Goal: Transaction & Acquisition: Purchase product/service

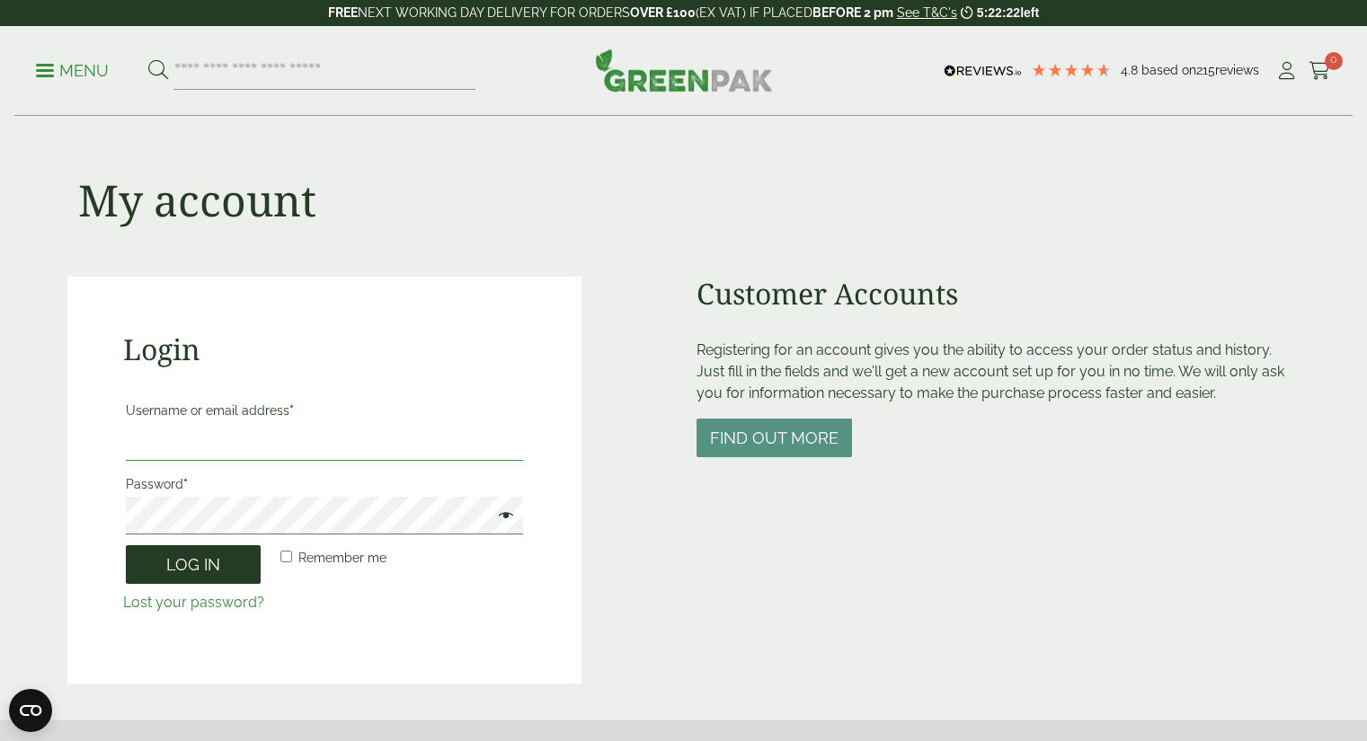
type input "**********"
click at [205, 577] on button "Log in" at bounding box center [193, 564] width 135 height 39
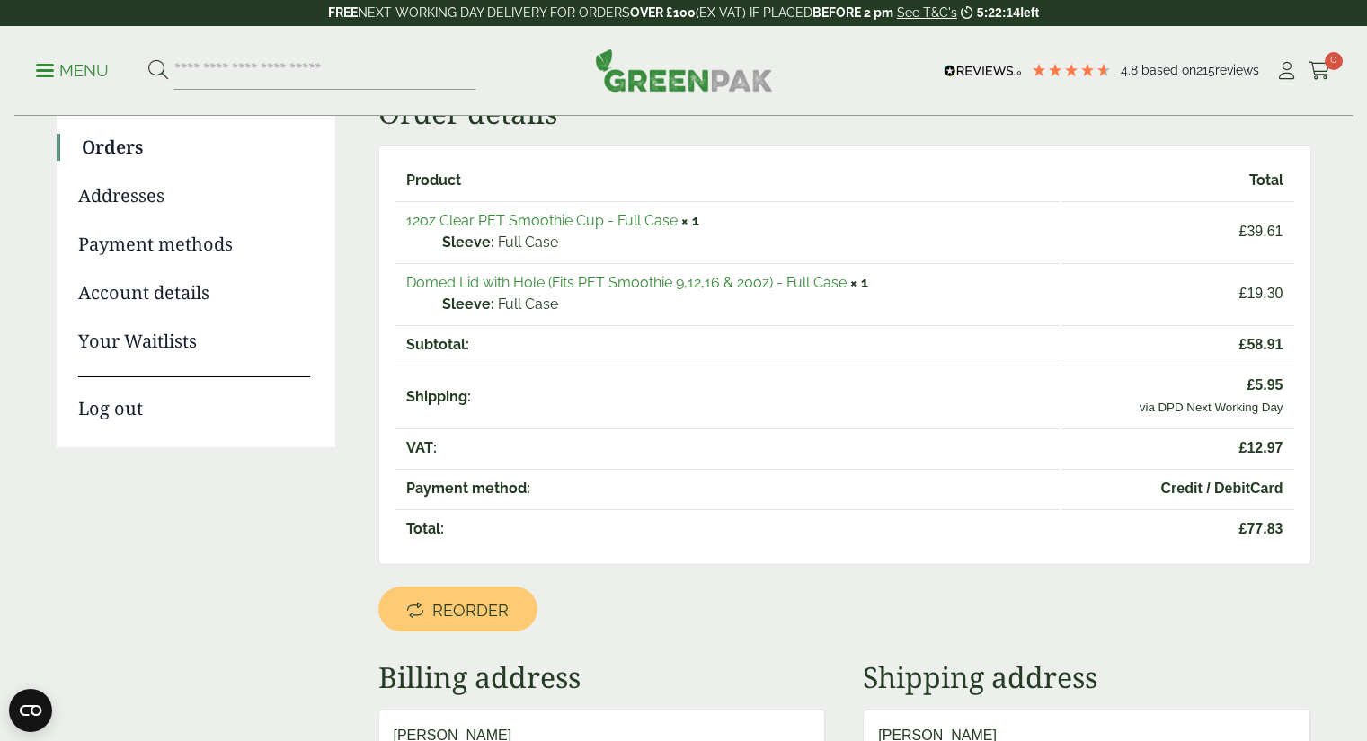
scroll to position [182, 0]
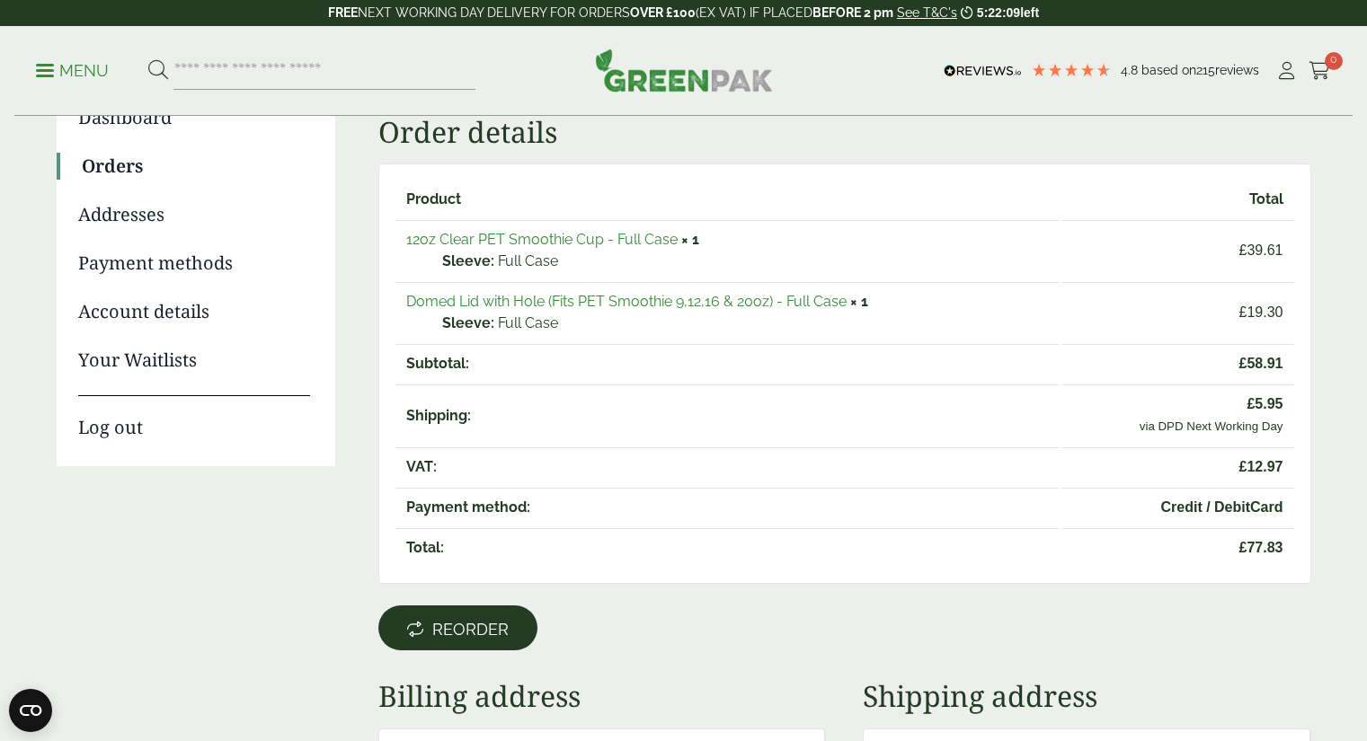
click at [448, 618] on link "Reorder" at bounding box center [457, 628] width 159 height 45
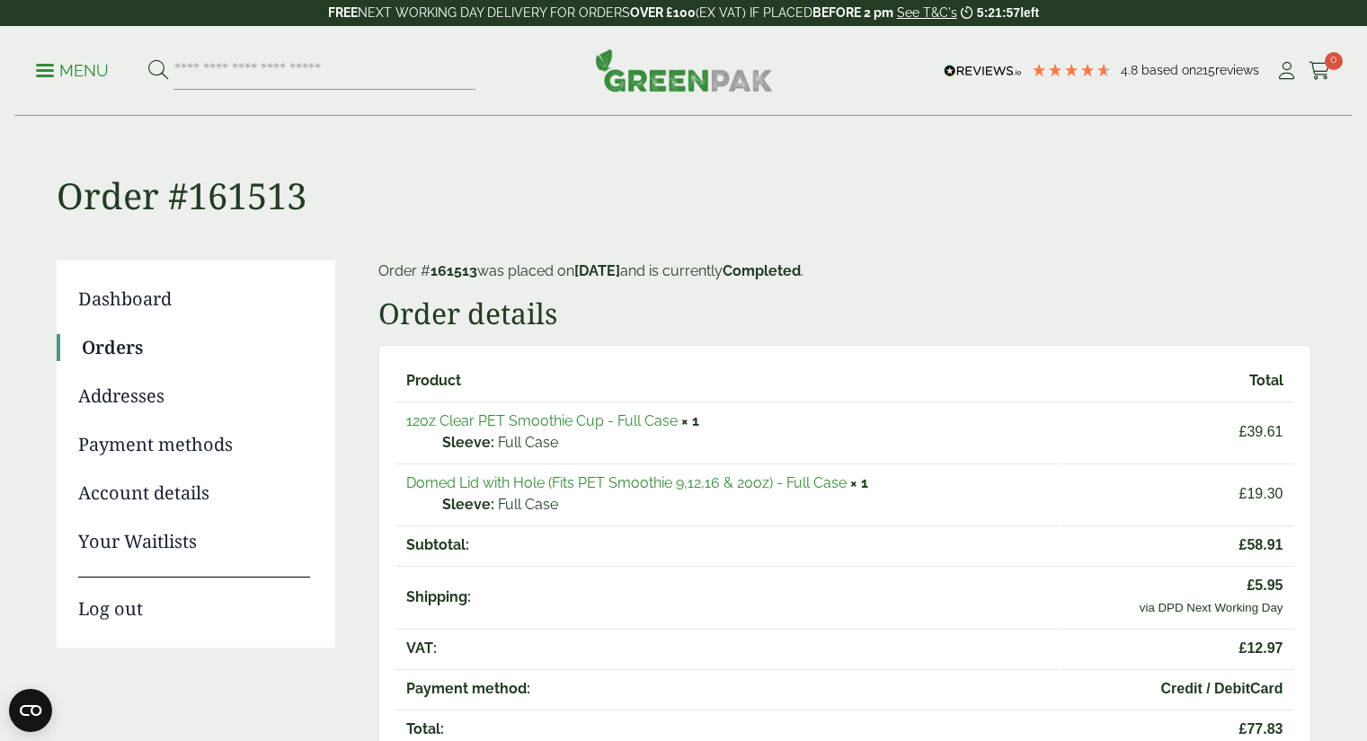
click at [1321, 56] on div "Menu 4.8 Based on 215 reviews My Account" at bounding box center [683, 71] width 1338 height 90
click at [1321, 70] on icon at bounding box center [1319, 71] width 22 height 18
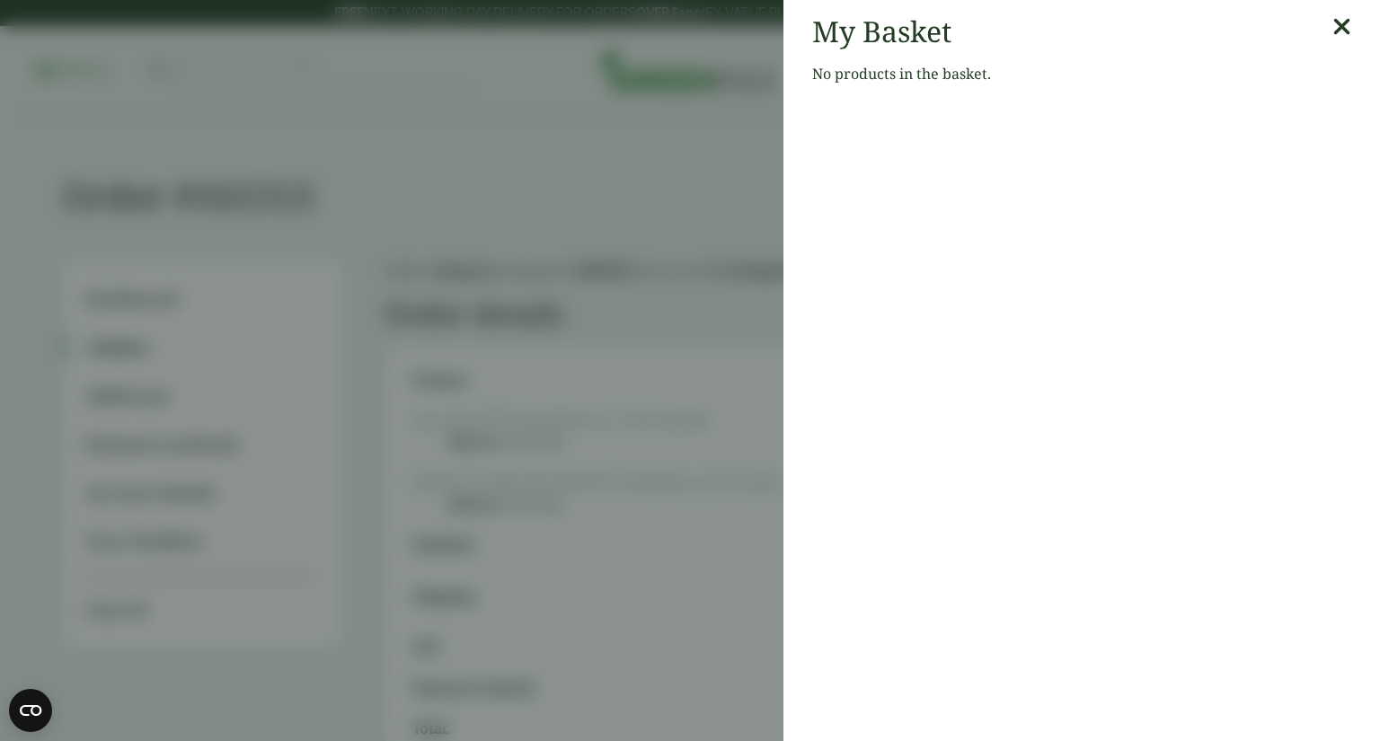
click at [1335, 31] on icon at bounding box center [1342, 26] width 19 height 25
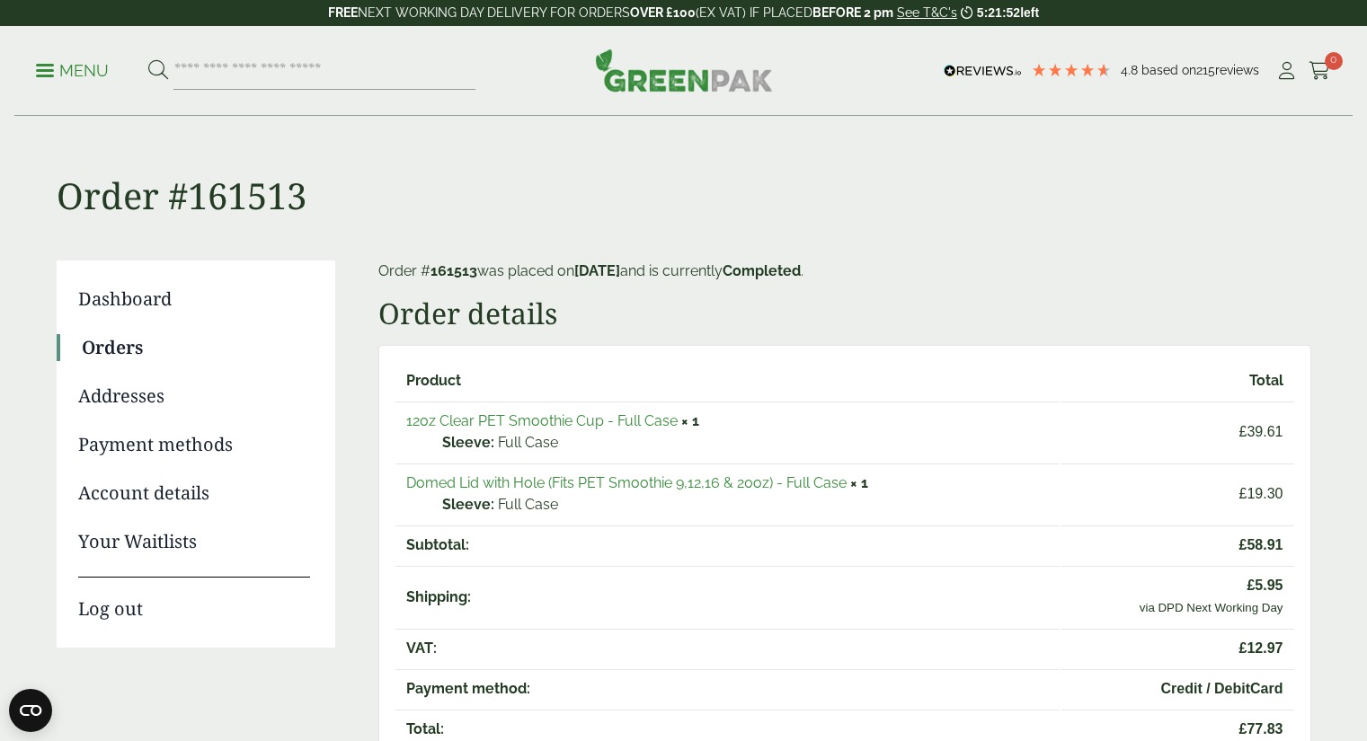
click at [624, 417] on link "12oz Clear PET Smoothie Cup - Full Case" at bounding box center [541, 420] width 271 height 17
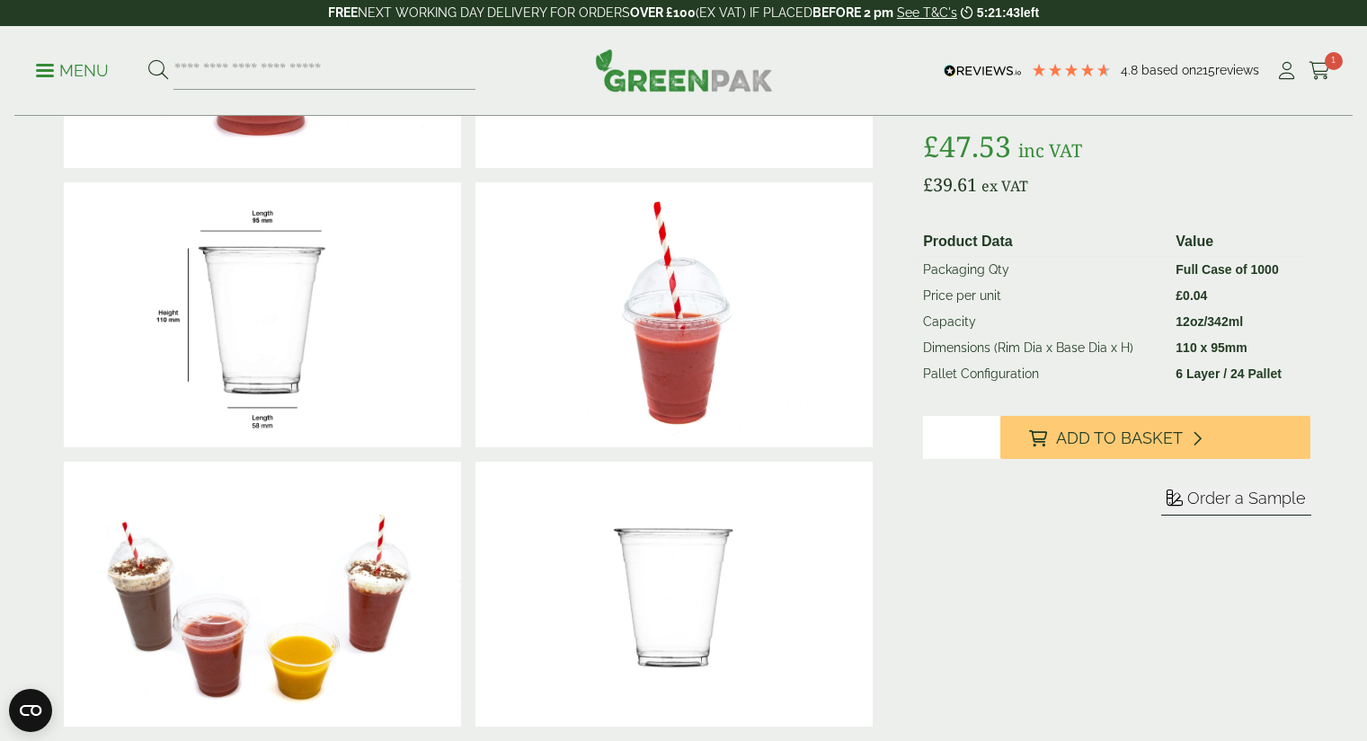
scroll to position [271, 0]
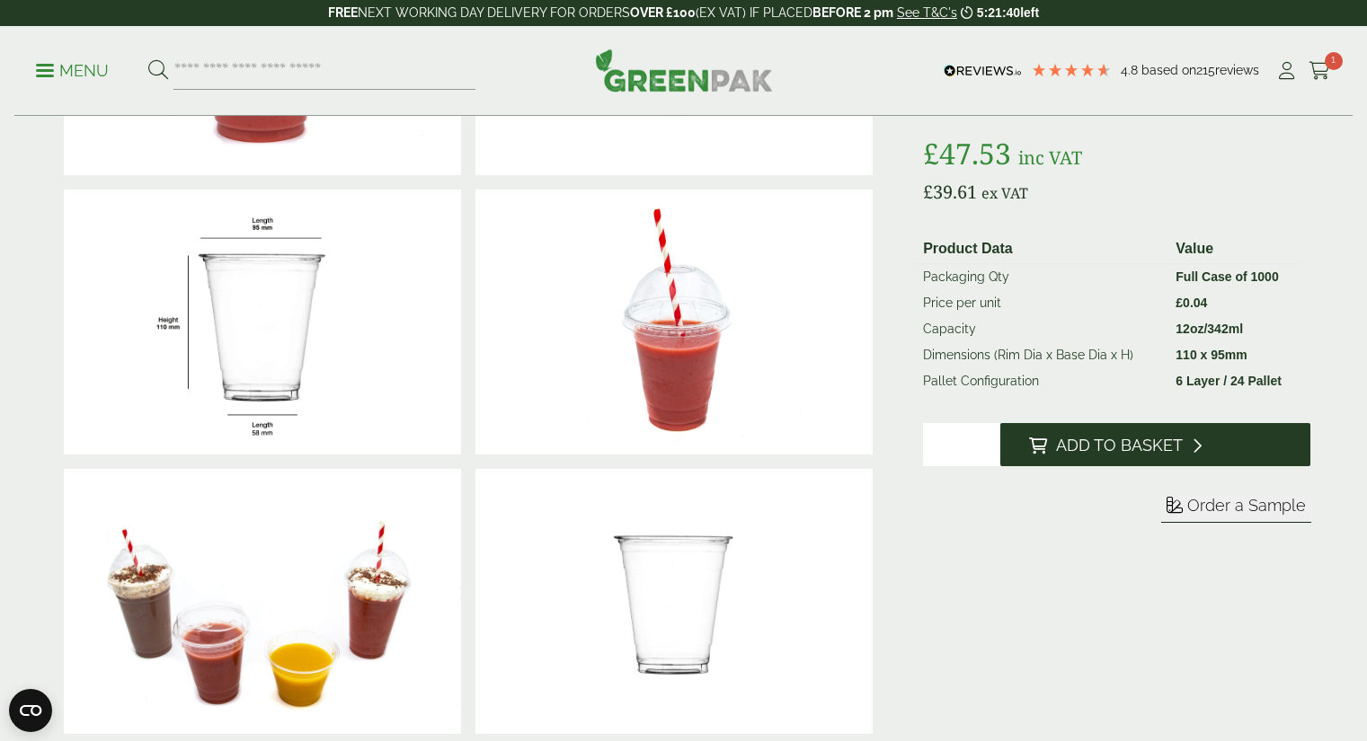
click at [1095, 435] on button "Add to Basket" at bounding box center [1155, 444] width 310 height 43
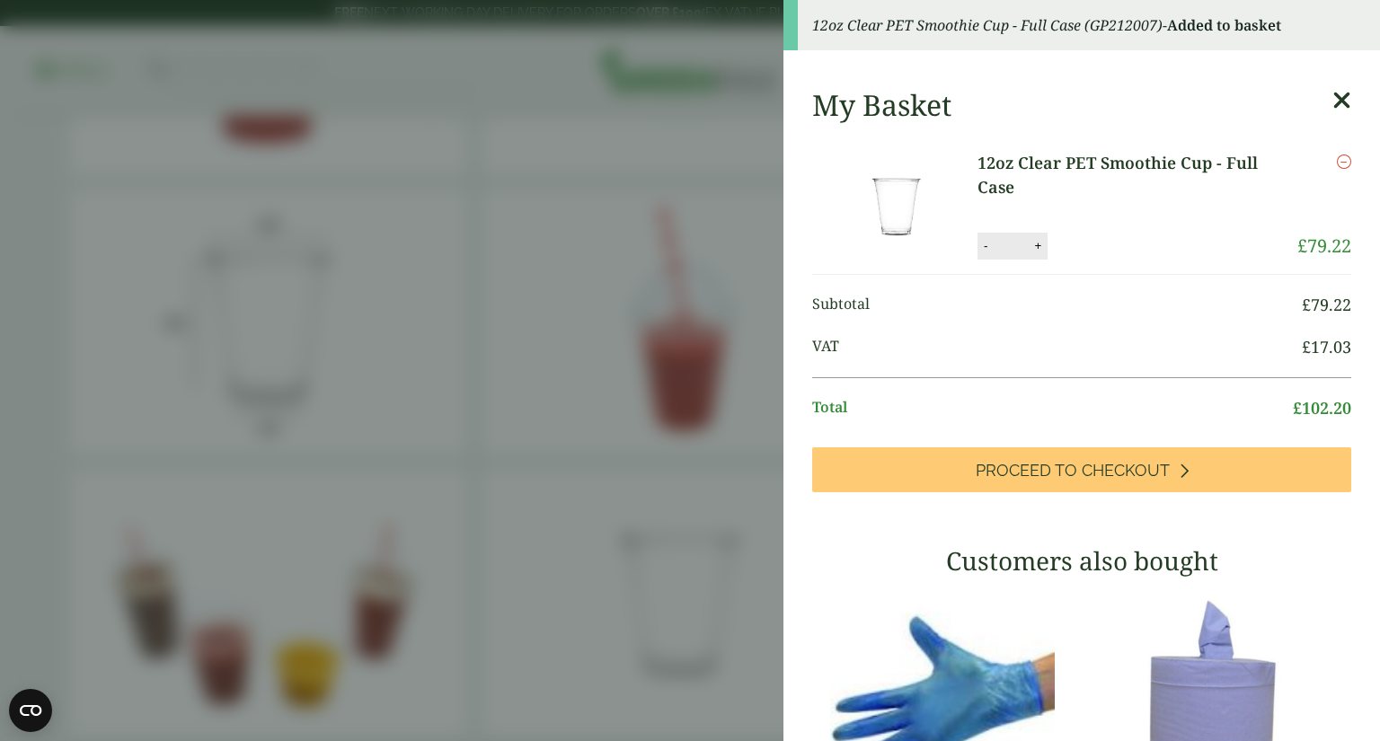
click at [688, 154] on aside "12oz Clear PET Smoothie Cup - Full Case (GP212007) - Added to basket My Basket …" at bounding box center [690, 370] width 1380 height 741
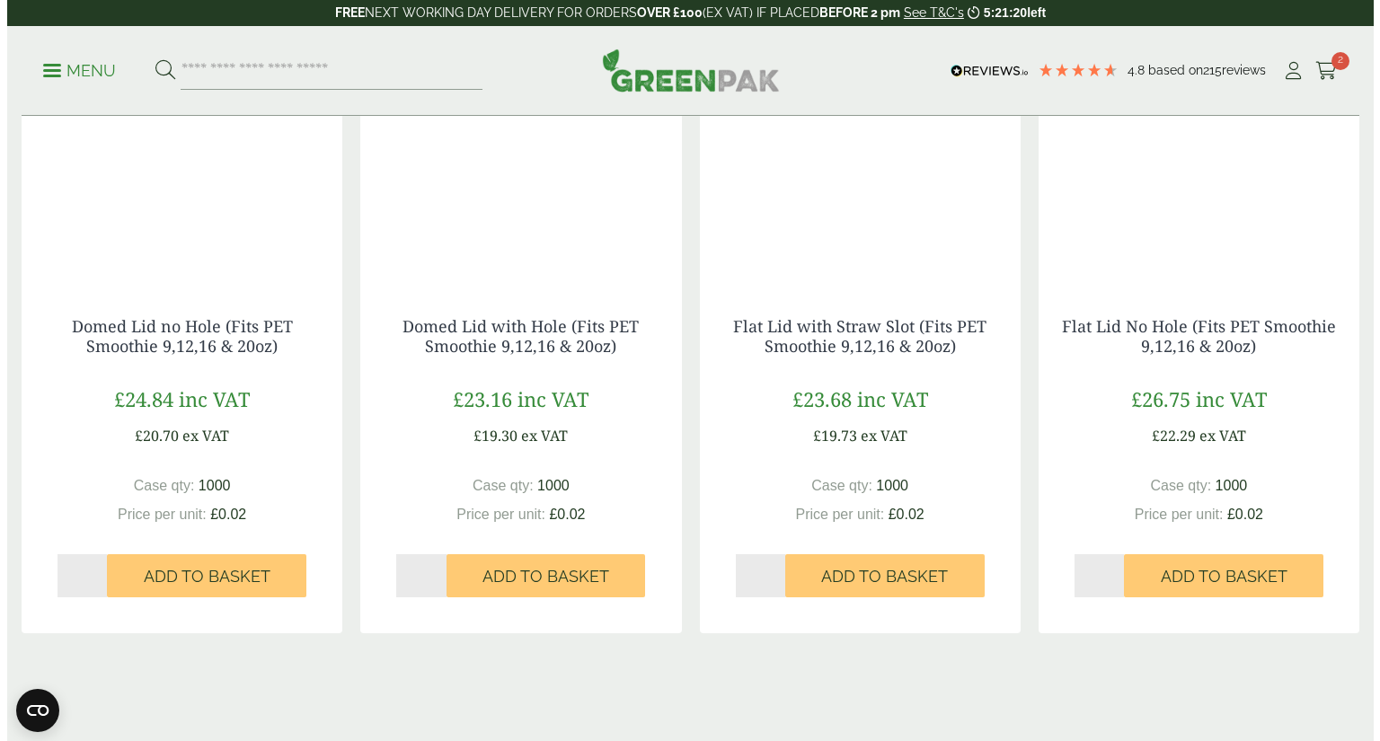
scroll to position [1762, 0]
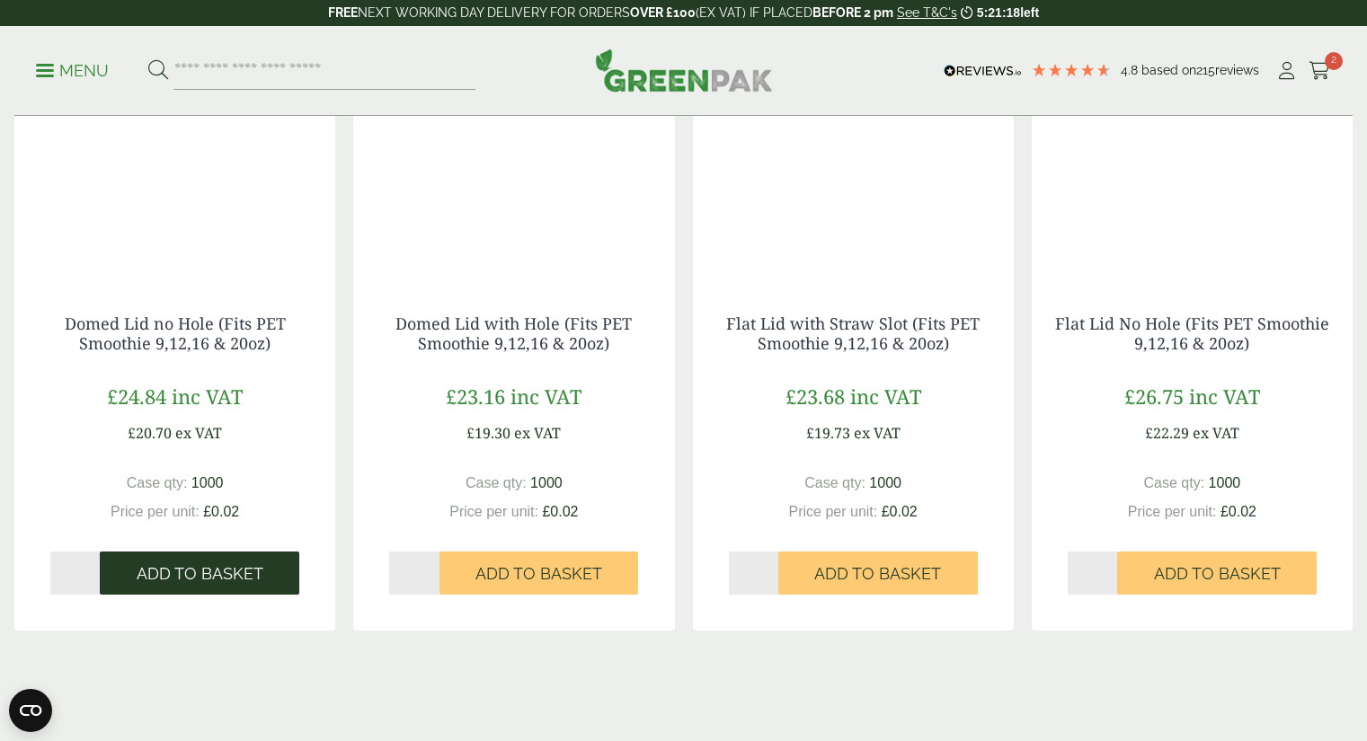
click at [189, 578] on span "Add to Basket" at bounding box center [200, 574] width 127 height 20
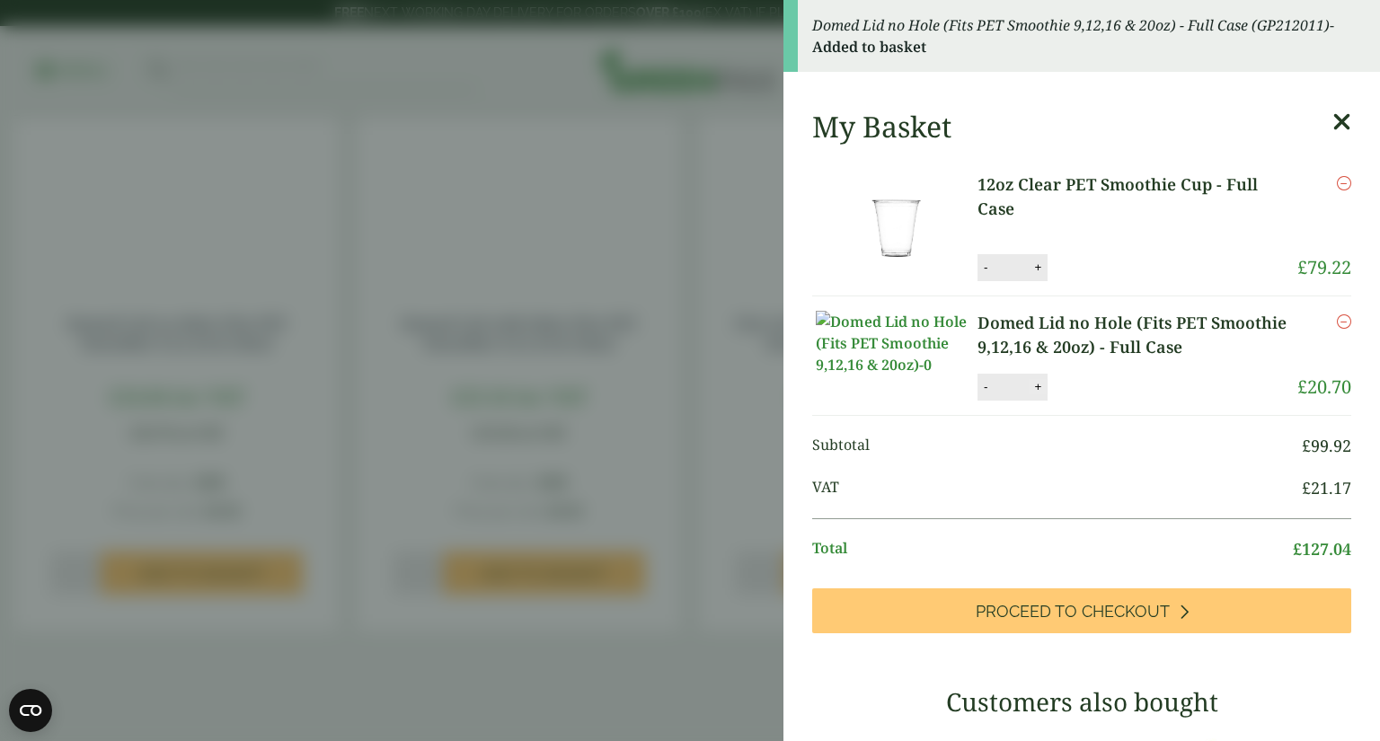
click at [1033, 394] on button "+" at bounding box center [1038, 386] width 18 height 15
type input "*"
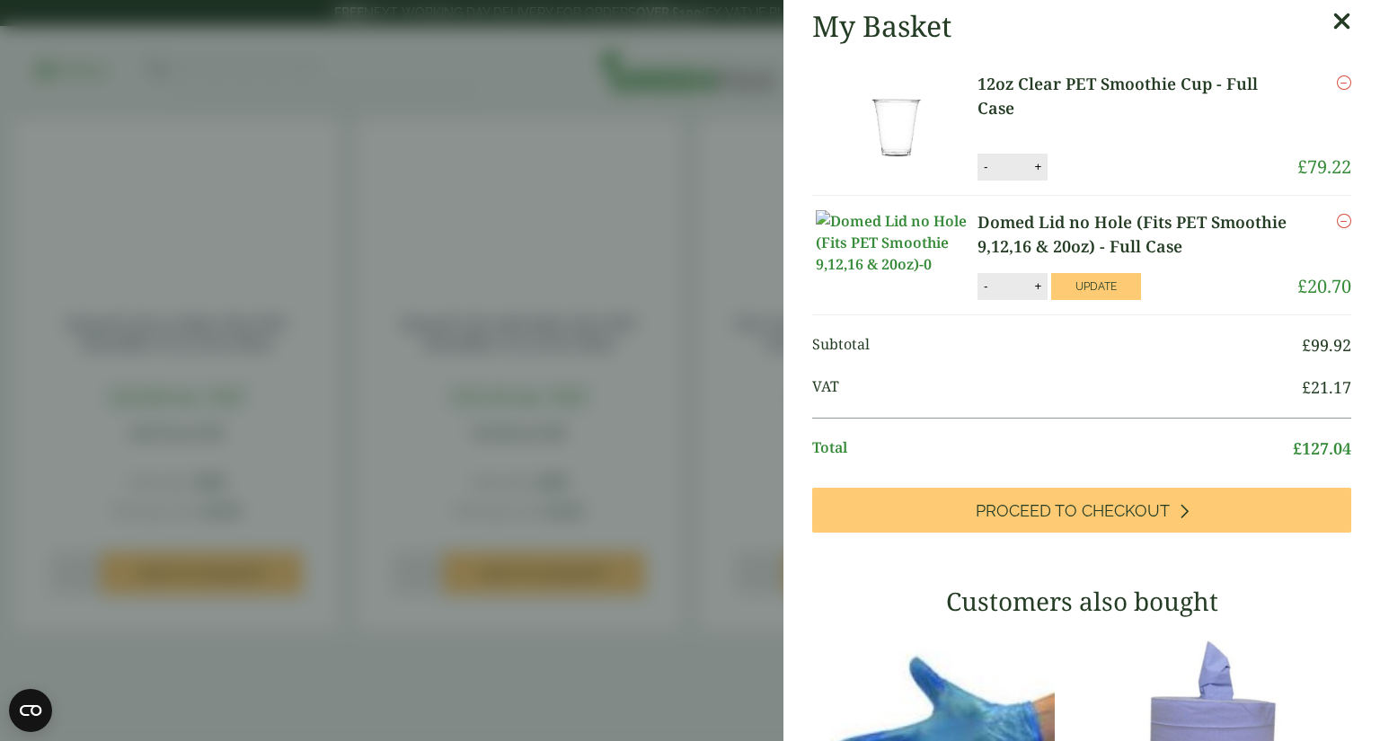
scroll to position [0, 0]
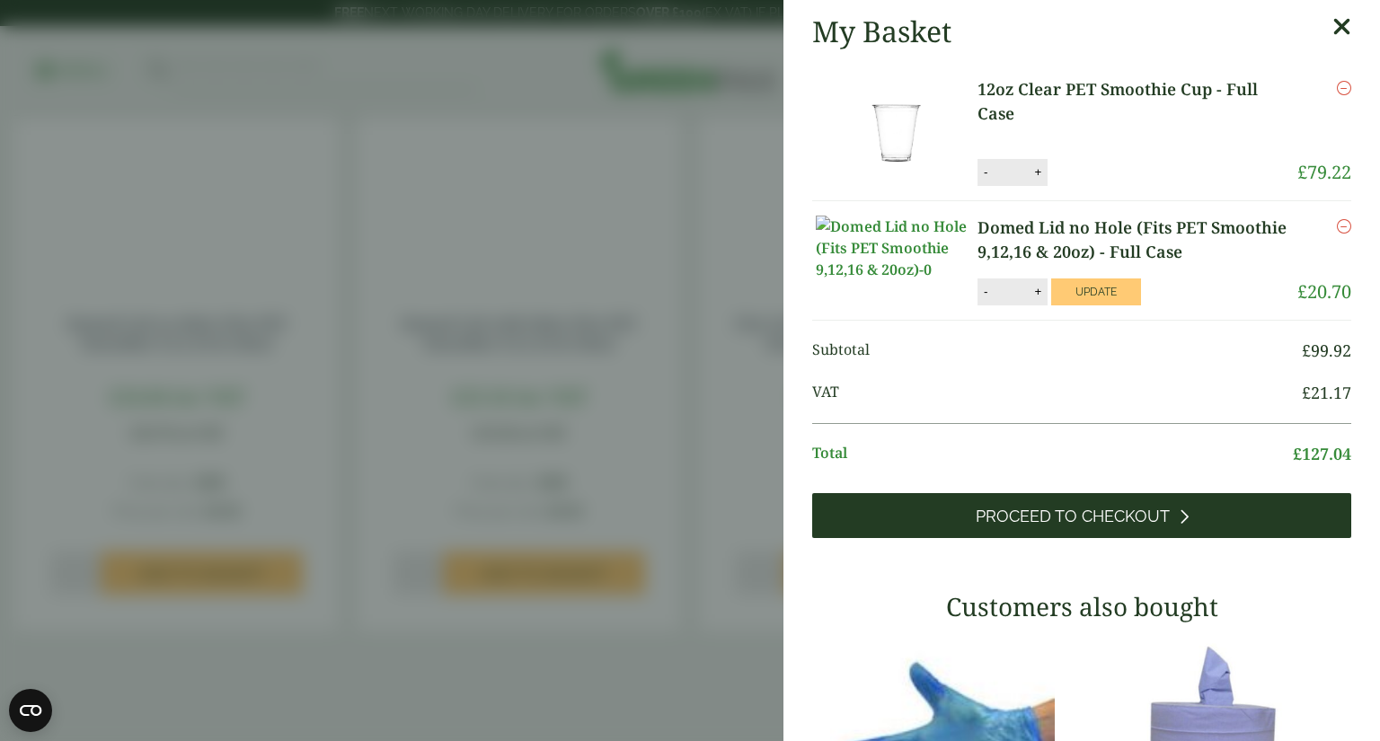
click at [1032, 527] on span "Proceed to Checkout" at bounding box center [1073, 517] width 194 height 20
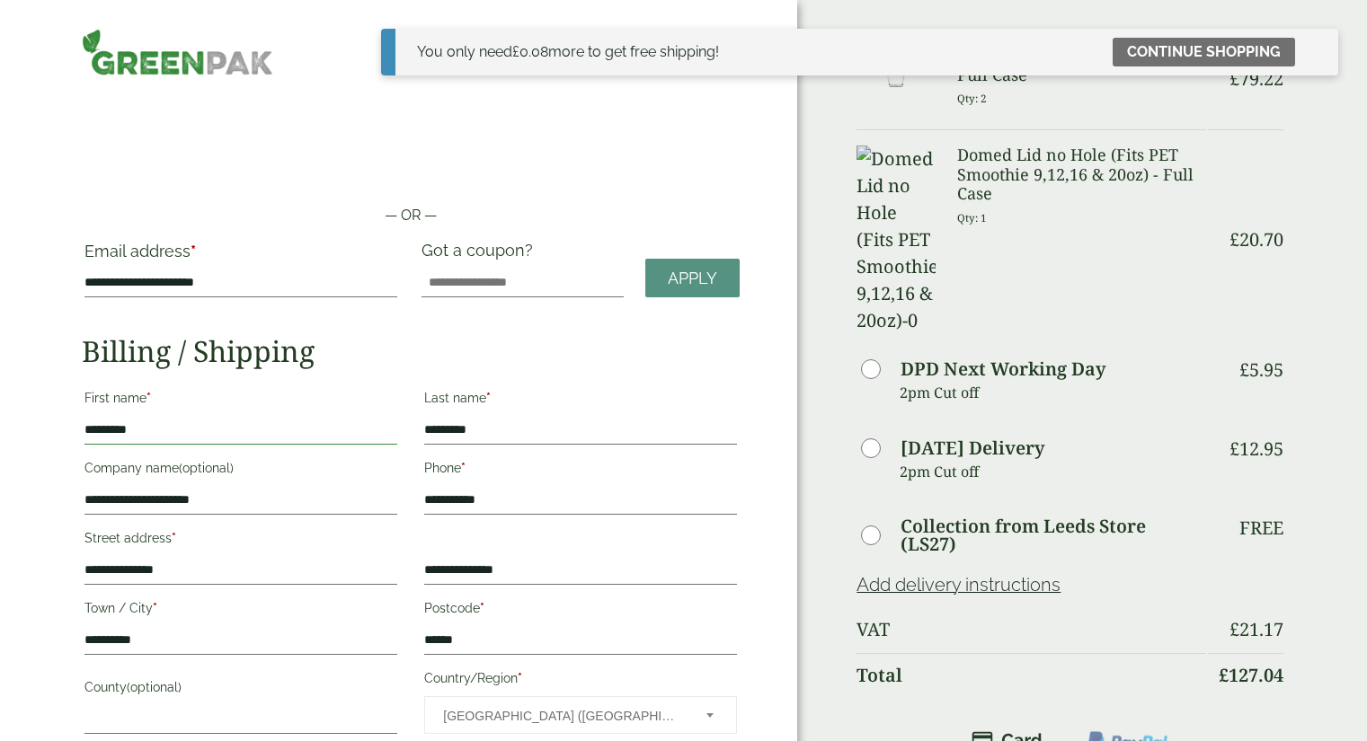
drag, startPoint x: 244, startPoint y: 421, endPoint x: 22, endPoint y: 424, distance: 222.9
click at [22, 424] on div "**********" at bounding box center [398, 637] width 797 height 1274
type input "*********"
drag, startPoint x: 498, startPoint y: 439, endPoint x: 421, endPoint y: 439, distance: 77.3
click at [421, 439] on div "Last name * *********" at bounding box center [581, 418] width 340 height 70
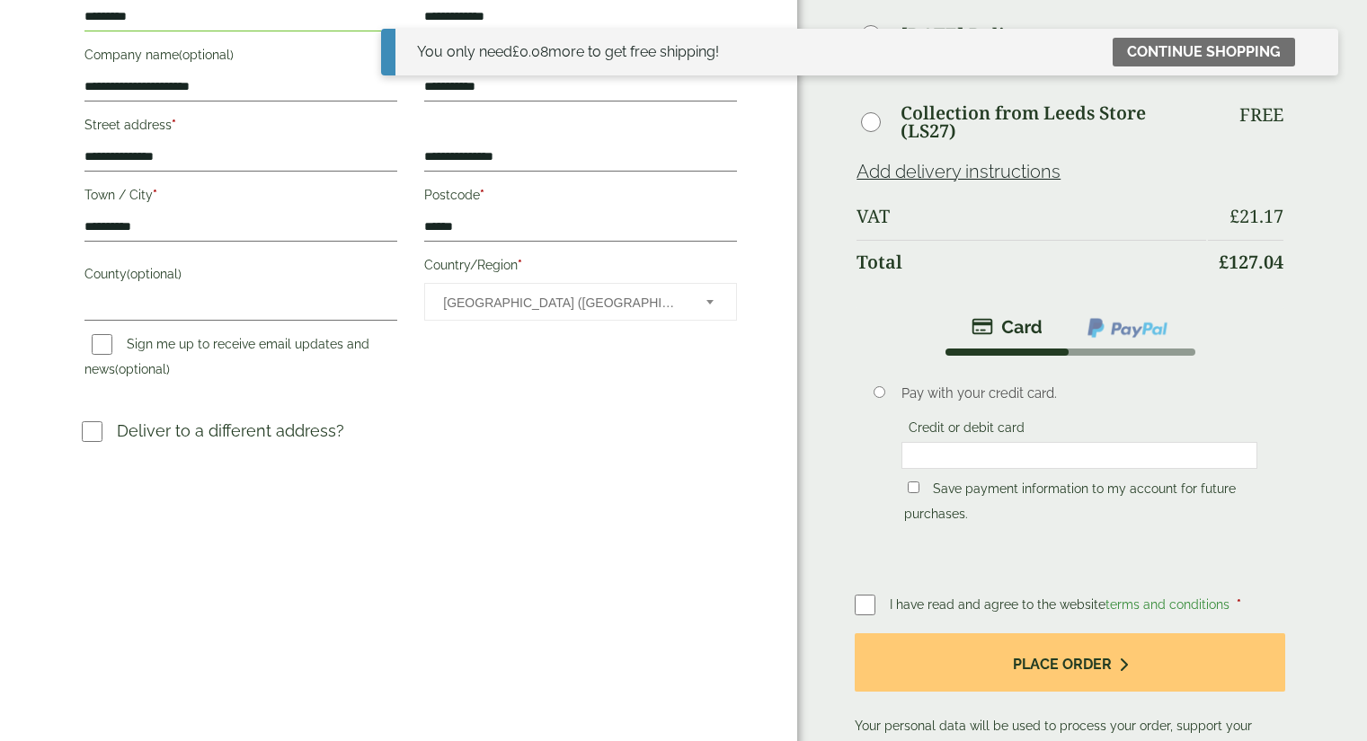
scroll to position [415, 0]
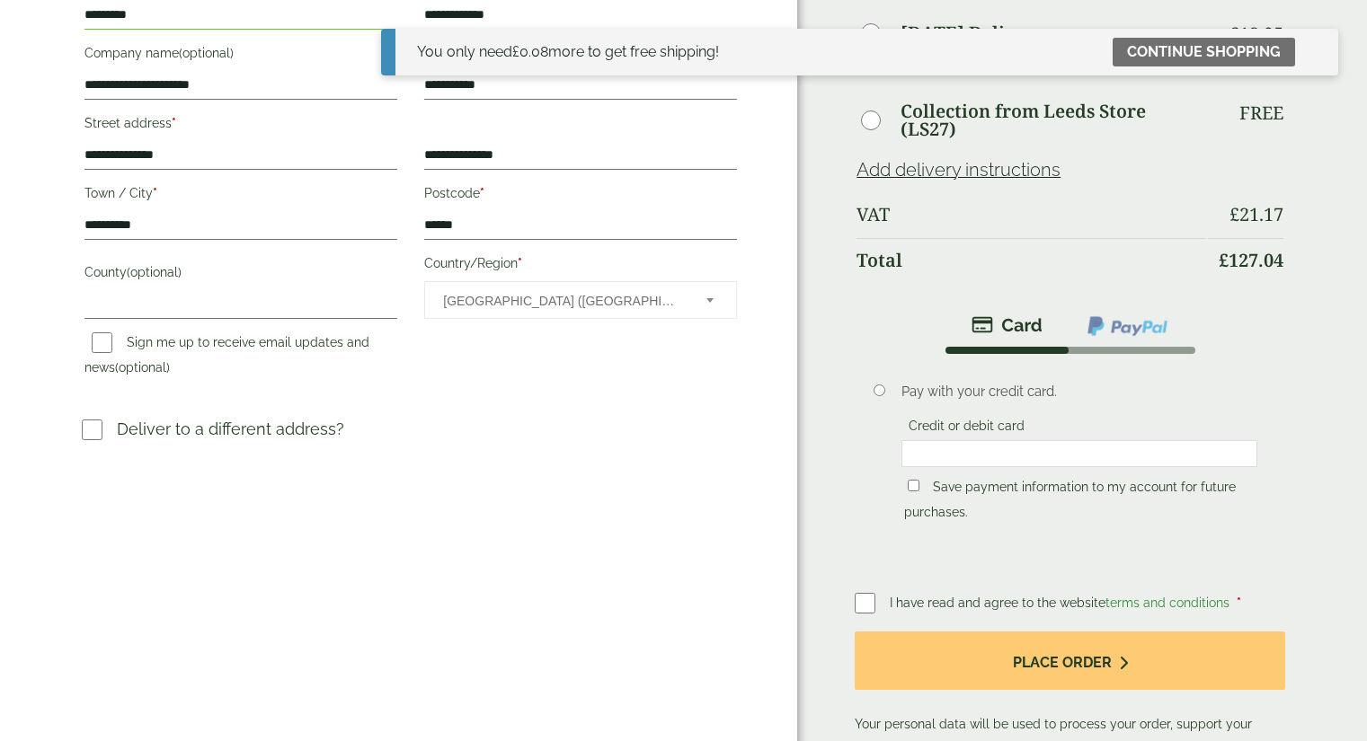
type input "**********"
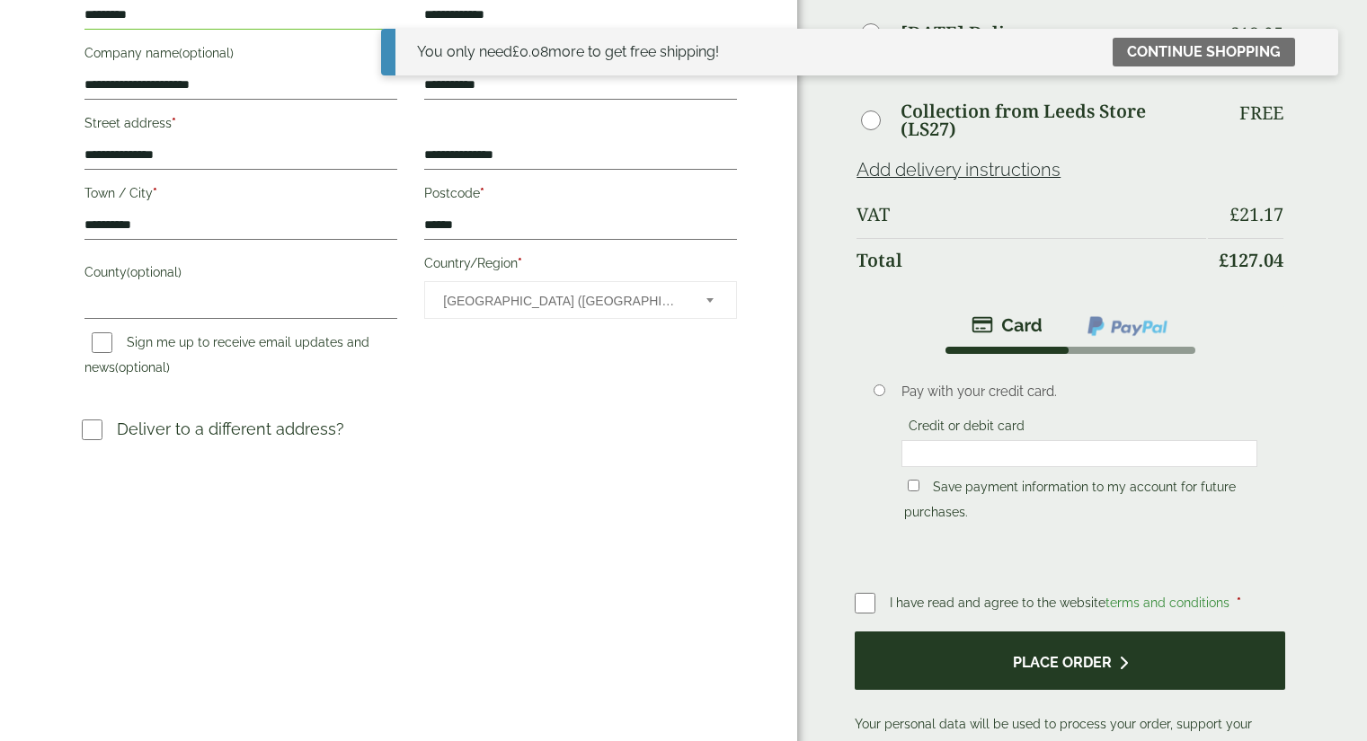
click at [1007, 632] on button "Place order" at bounding box center [1070, 661] width 430 height 58
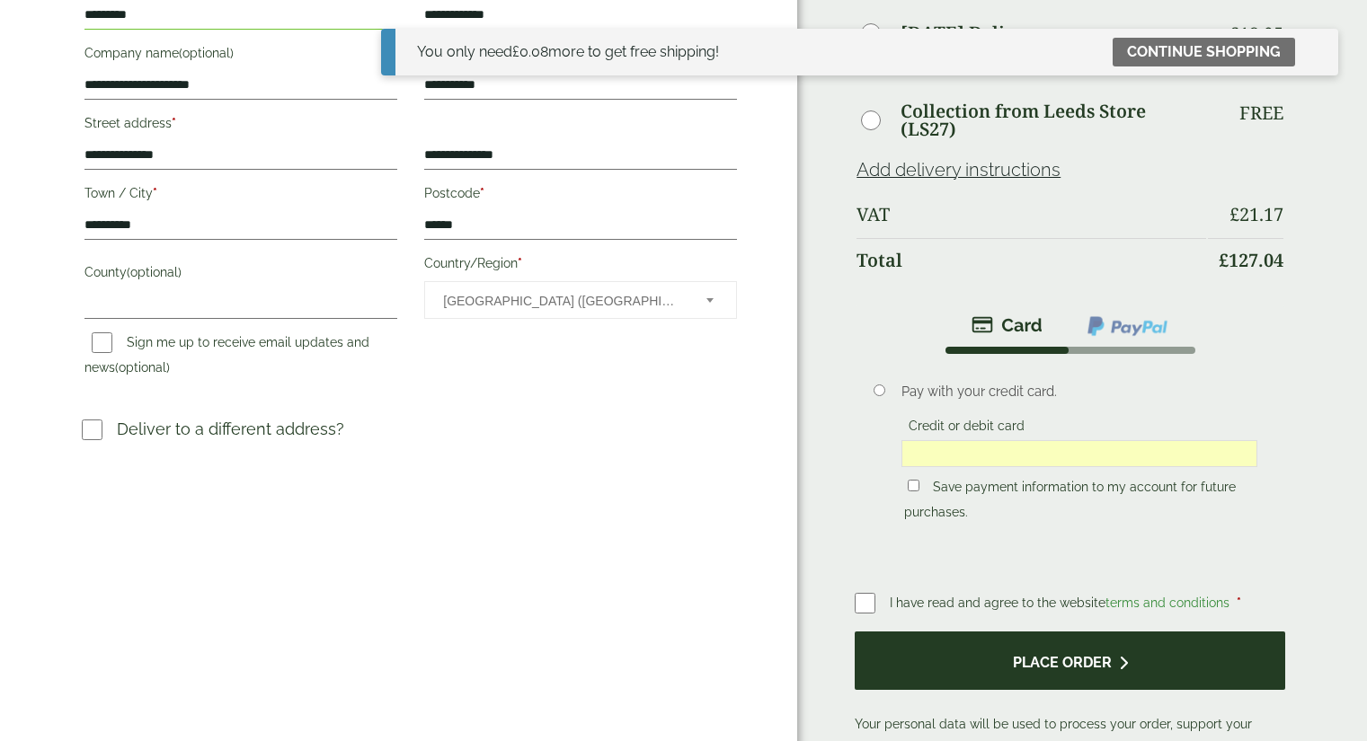
click at [1093, 632] on button "Place order" at bounding box center [1070, 661] width 430 height 58
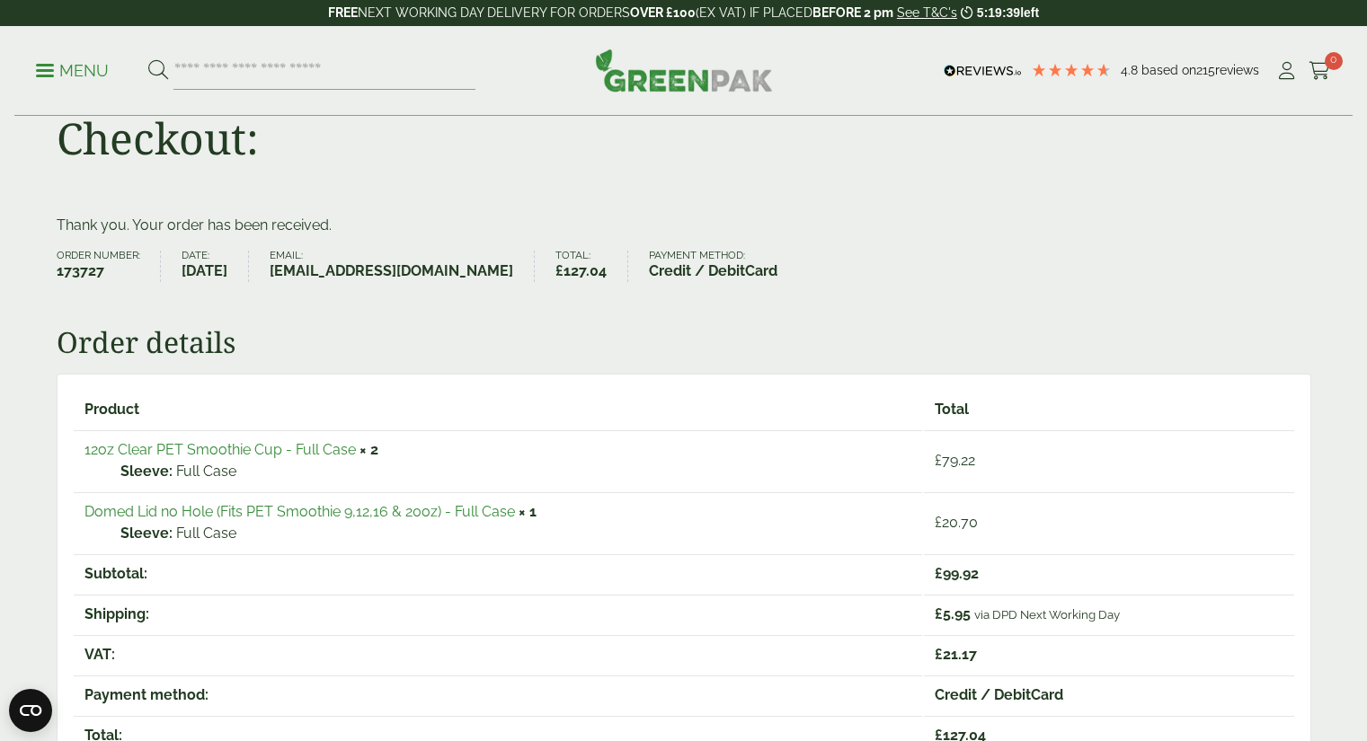
scroll to position [58, 0]
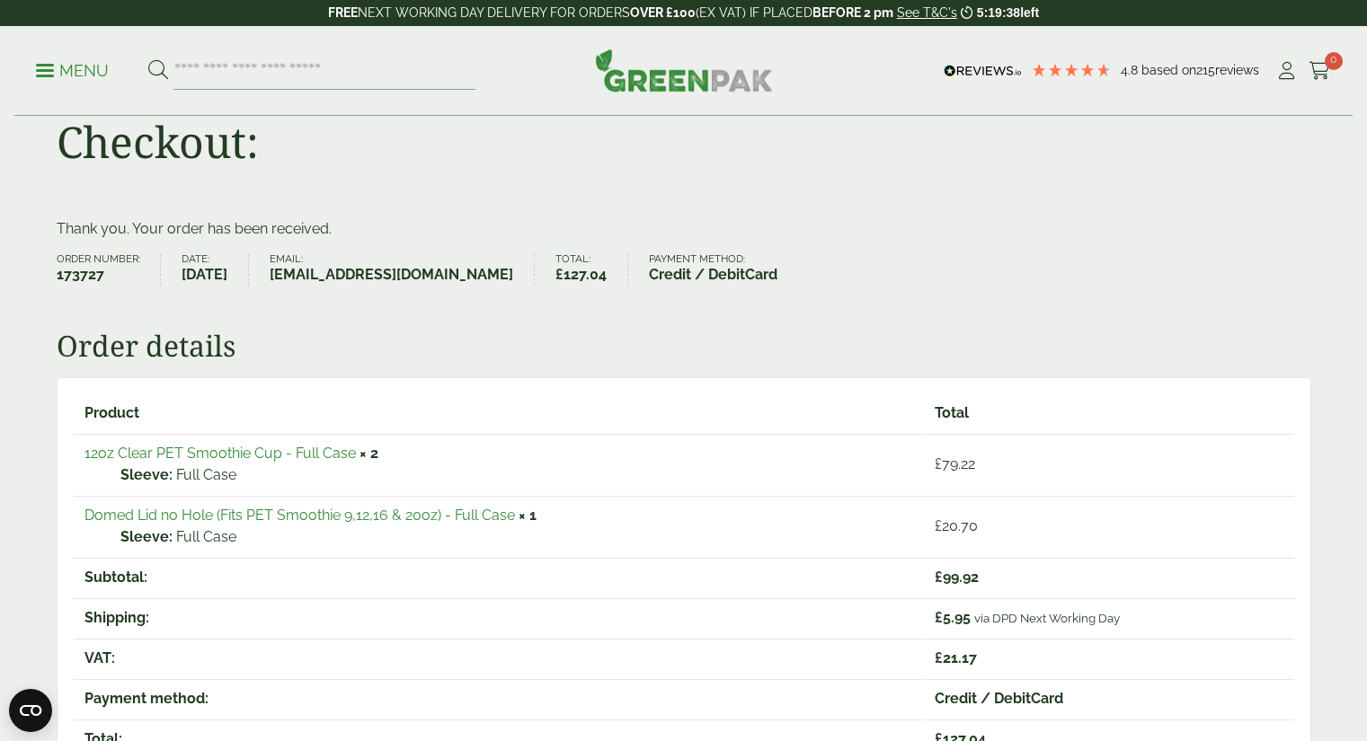
click at [249, 451] on link "12oz Clear PET Smoothie Cup - Full Case" at bounding box center [219, 453] width 271 height 17
